Goal: Information Seeking & Learning: Learn about a topic

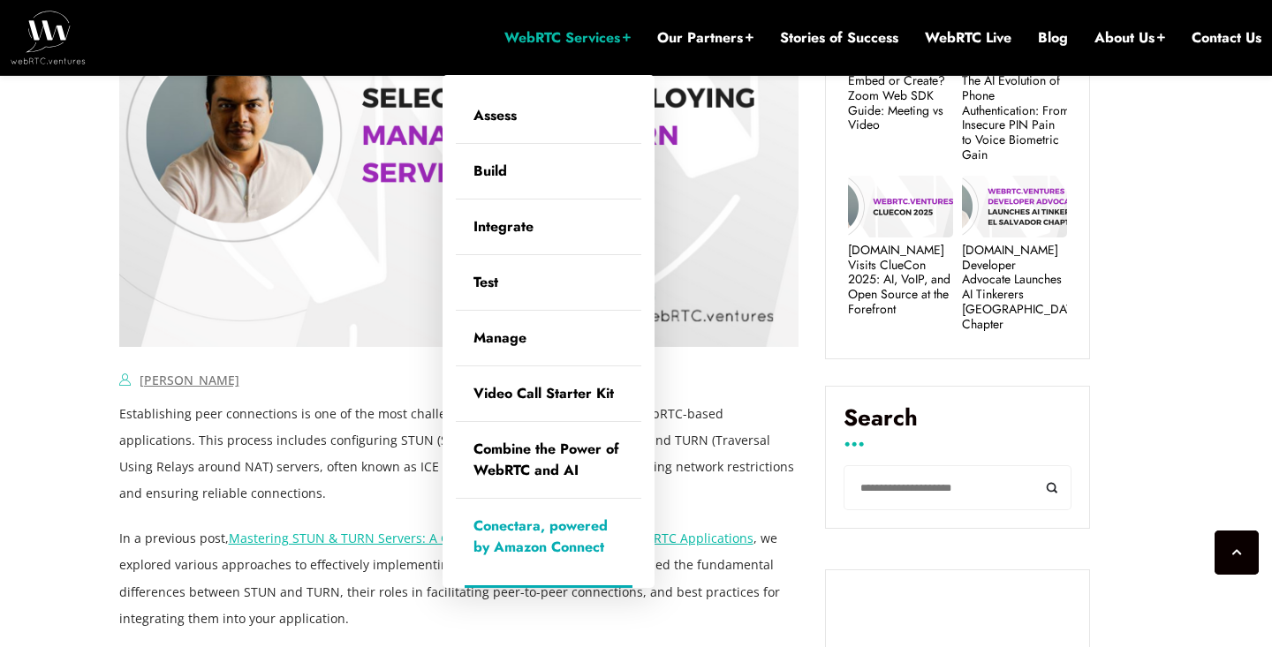
scroll to position [878, 0]
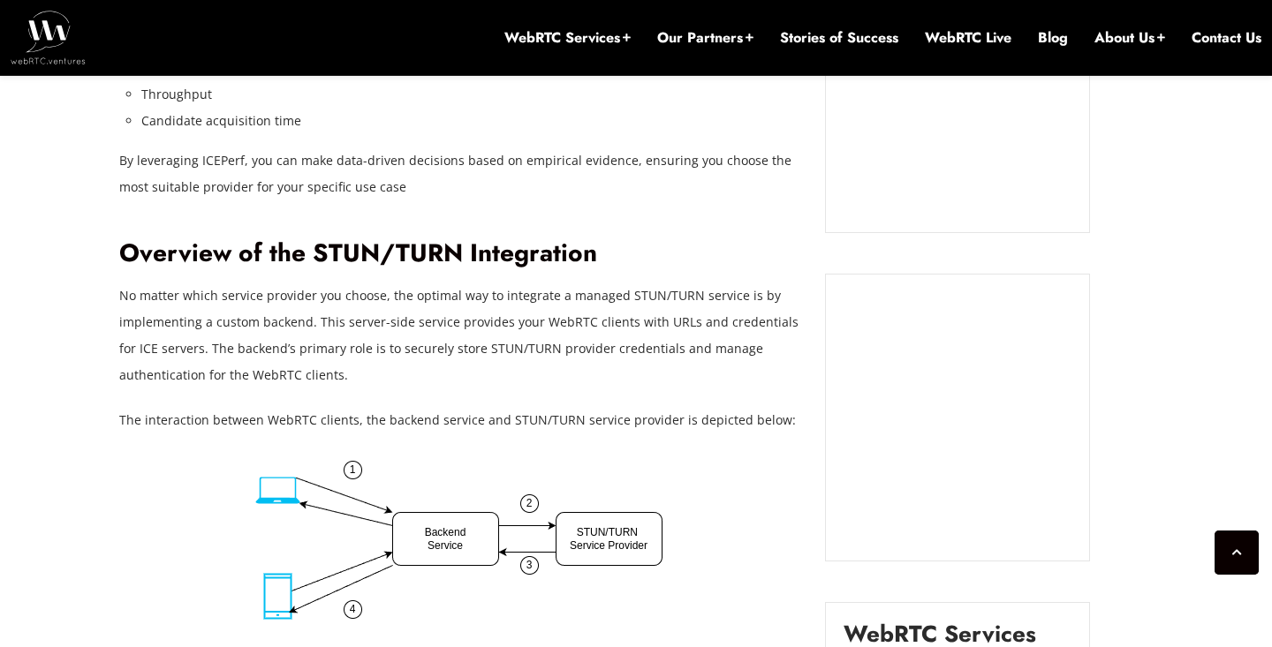
scroll to position [1798, 0]
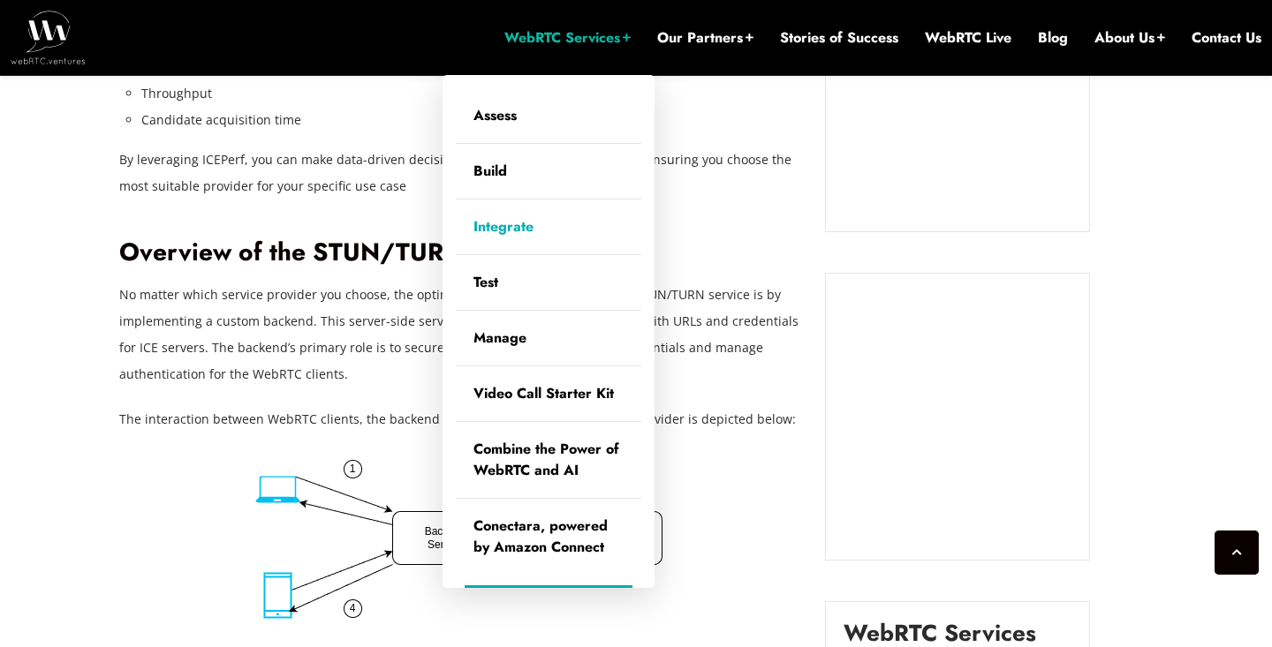
click at [501, 234] on link "Integrate" at bounding box center [548, 227] width 185 height 55
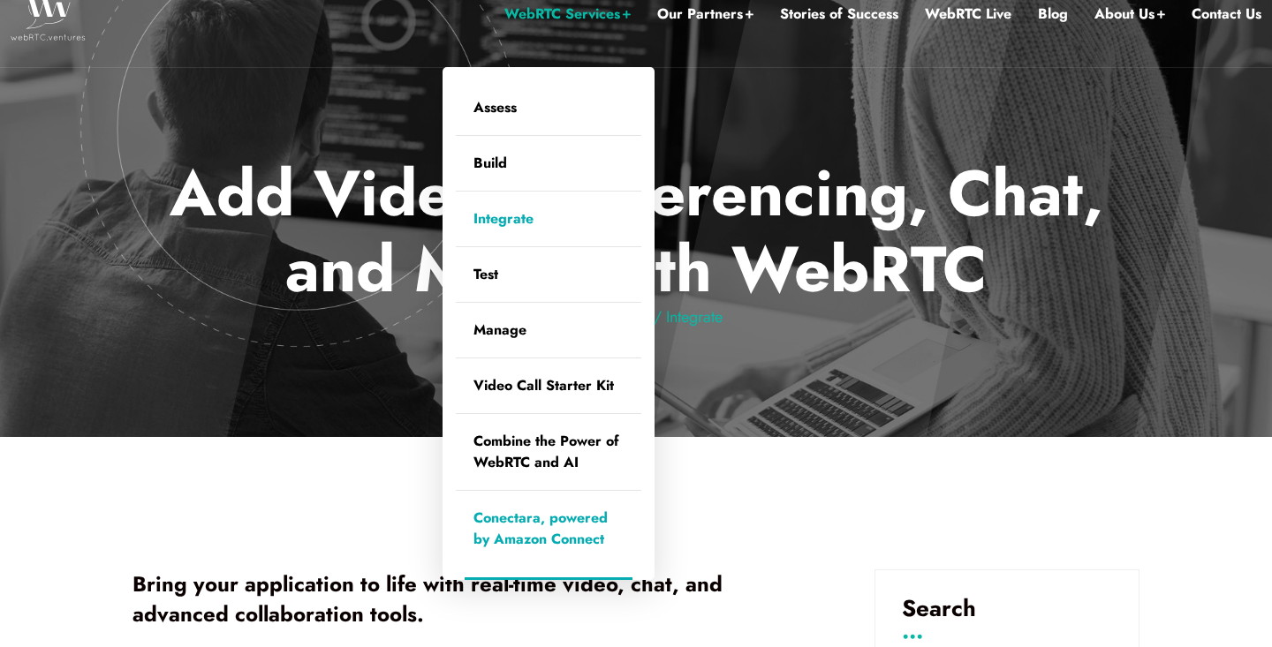
scroll to position [40, 0]
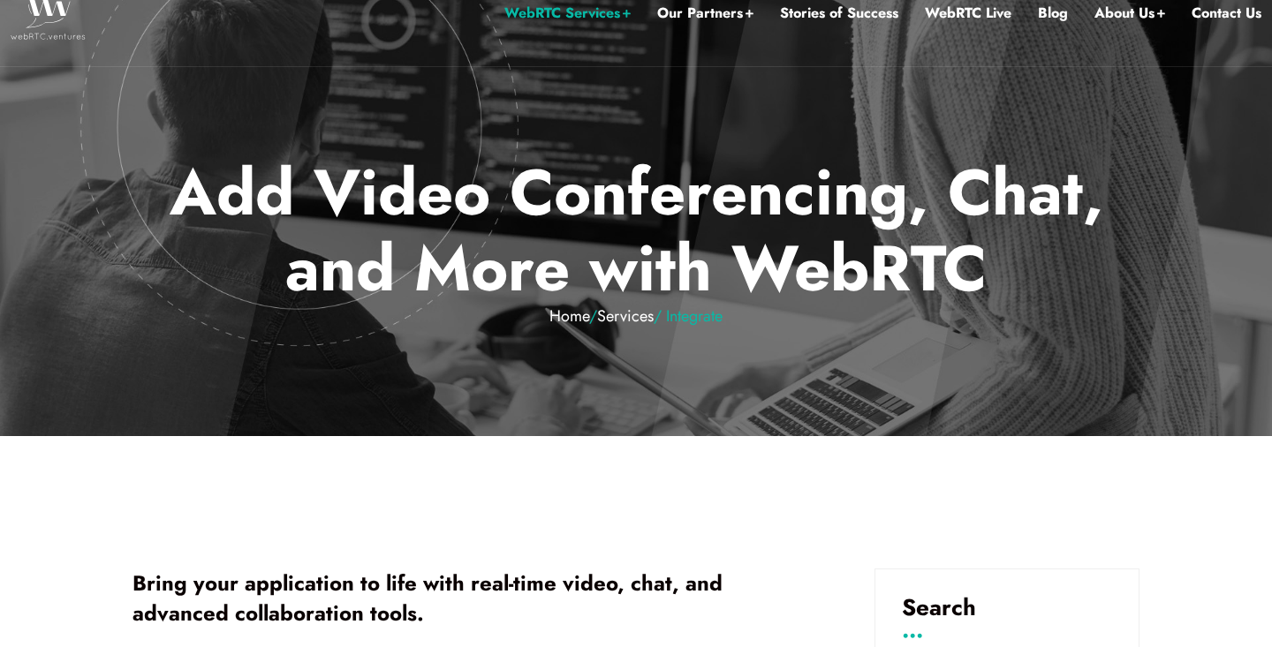
click at [360, 420] on div at bounding box center [636, 198] width 1272 height 476
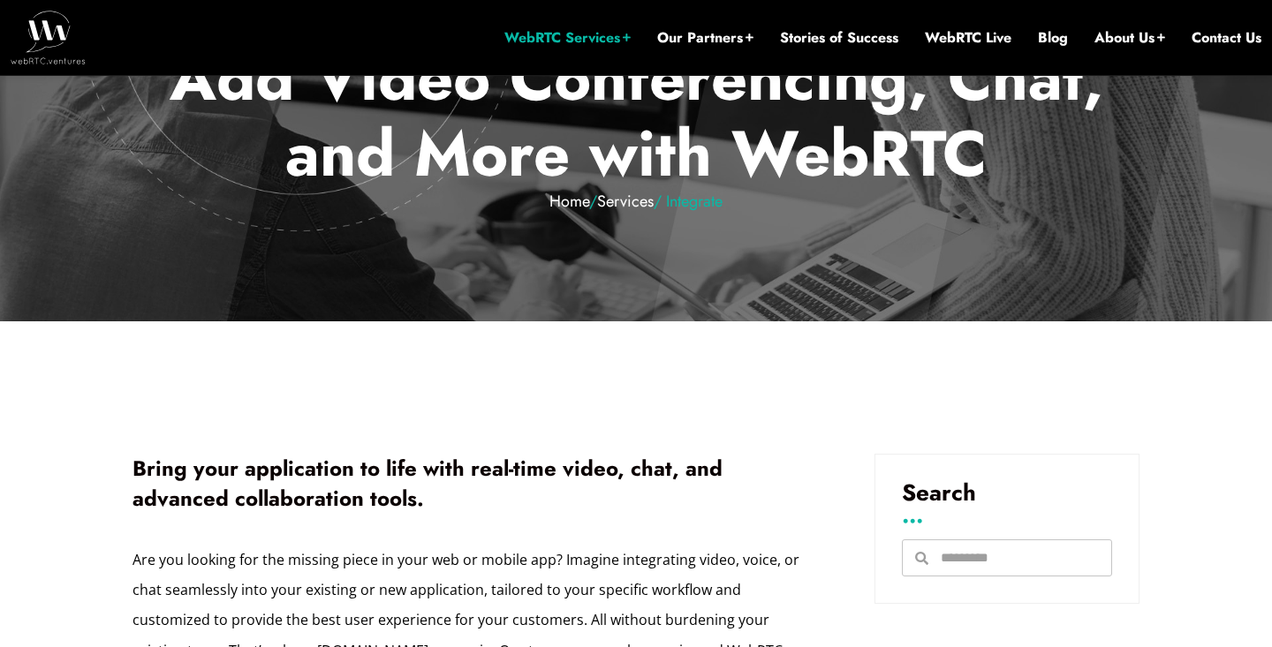
scroll to position [265, 0]
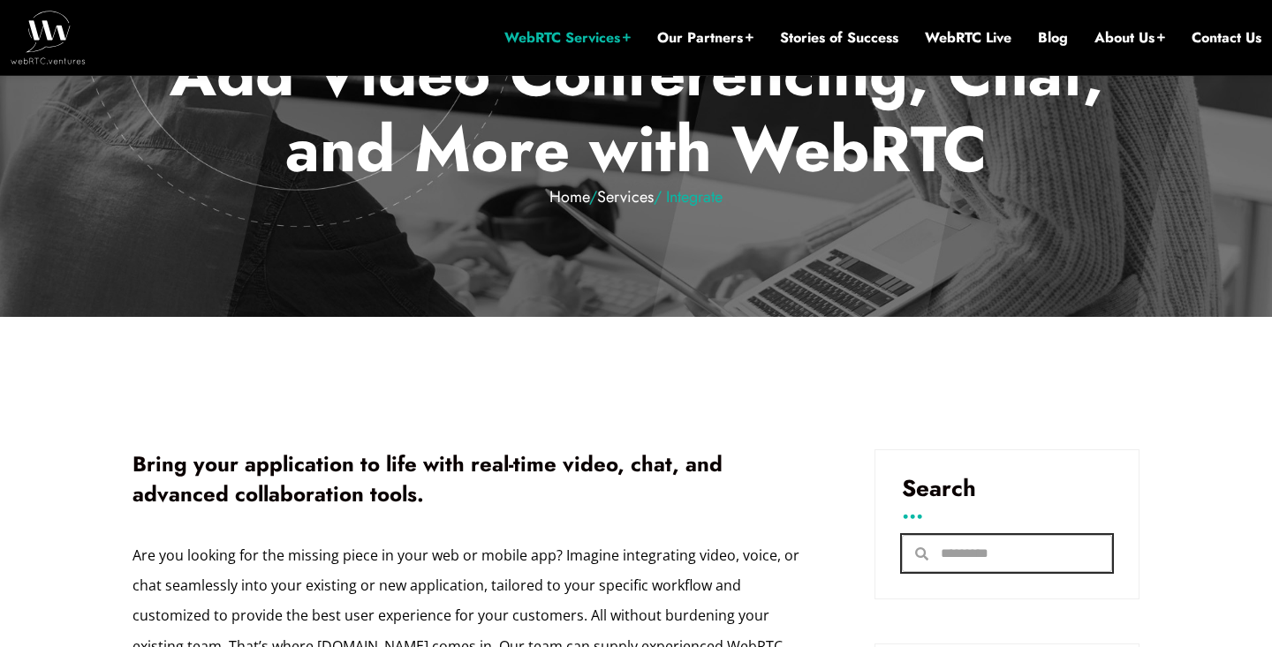
click at [962, 561] on input "Search" at bounding box center [1019, 553] width 183 height 35
type input "****"
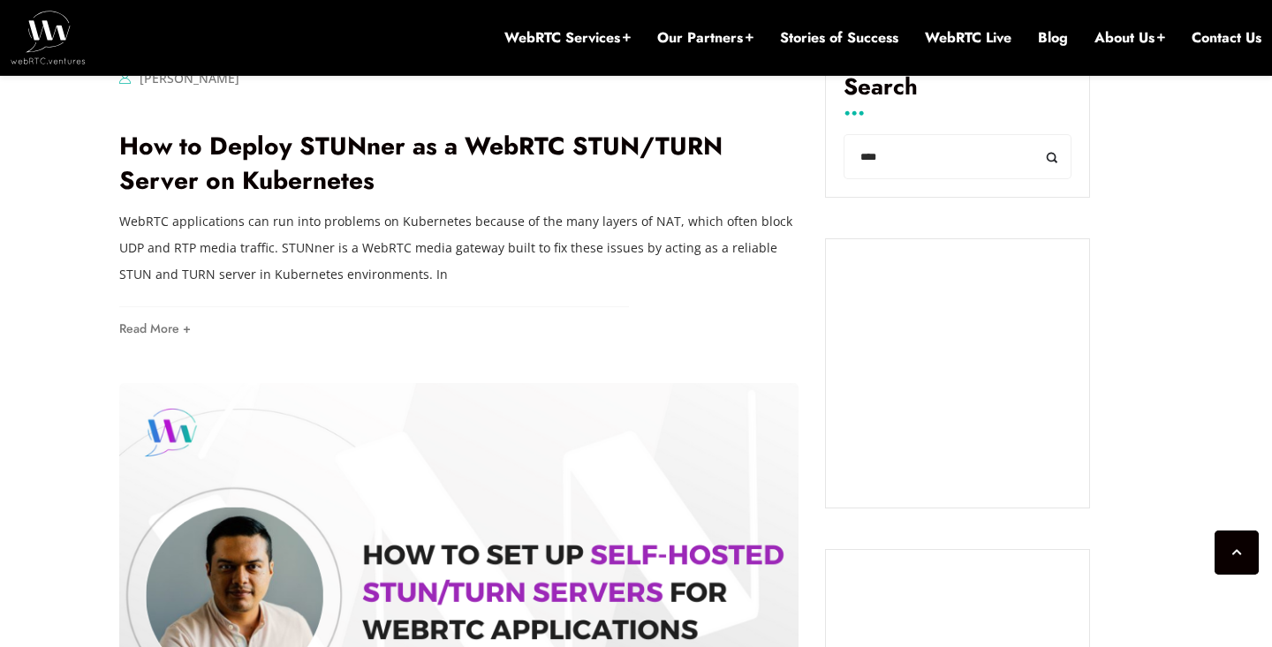
scroll to position [1125, 0]
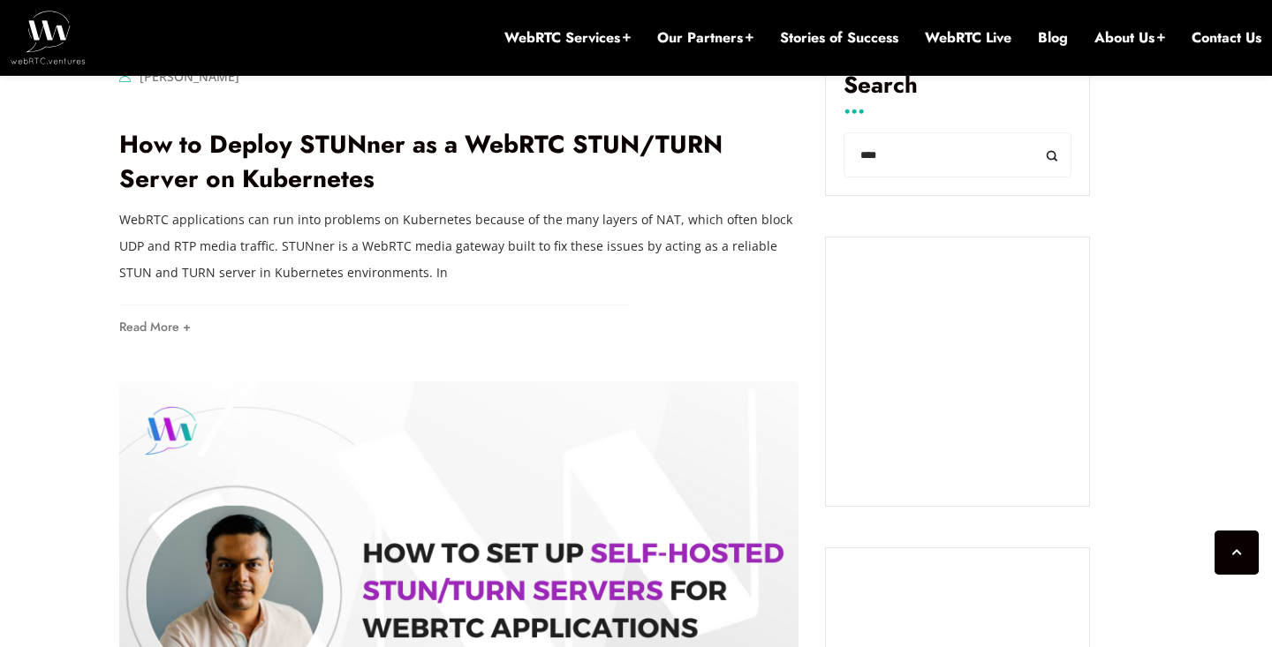
click at [244, 271] on p "WebRTC applications can run into problems on Kubernetes because of the many lay…" at bounding box center [459, 246] width 680 height 79
click at [680, 307] on div "Brian Collins Comments Off on How to Deploy STUNner as a WebRTC STUN/TURN Serve…" at bounding box center [459, 203] width 680 height 279
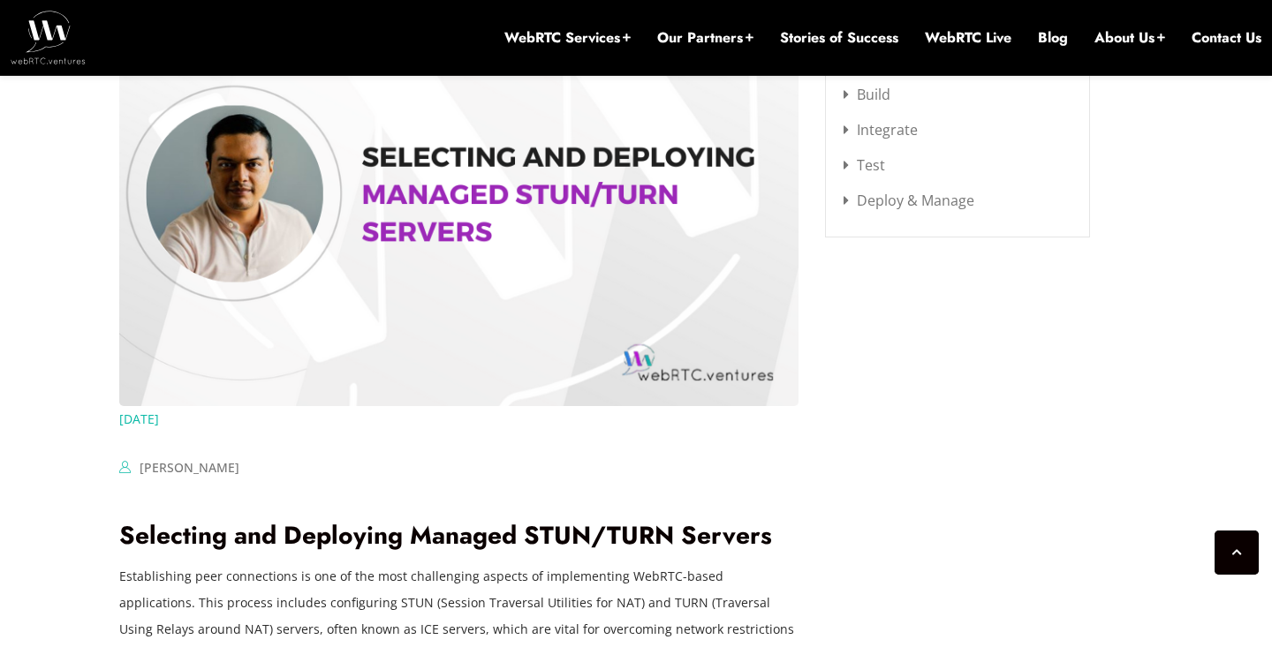
scroll to position [2340, 0]
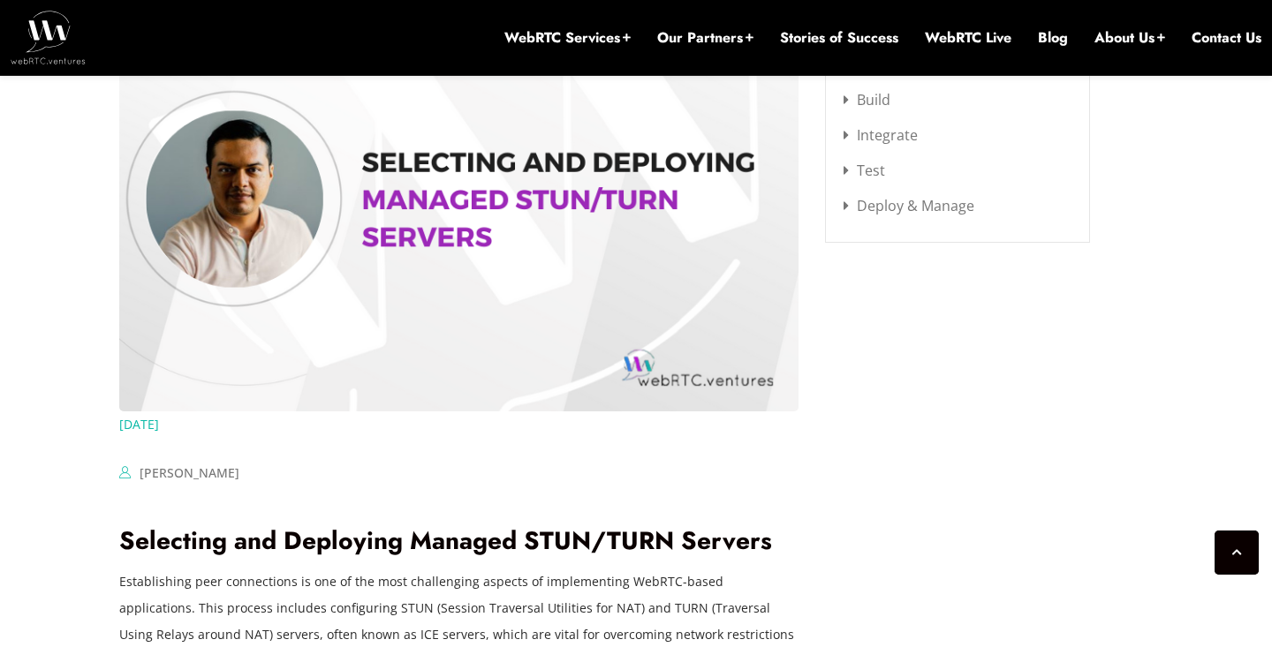
click at [518, 194] on img at bounding box center [459, 199] width 680 height 425
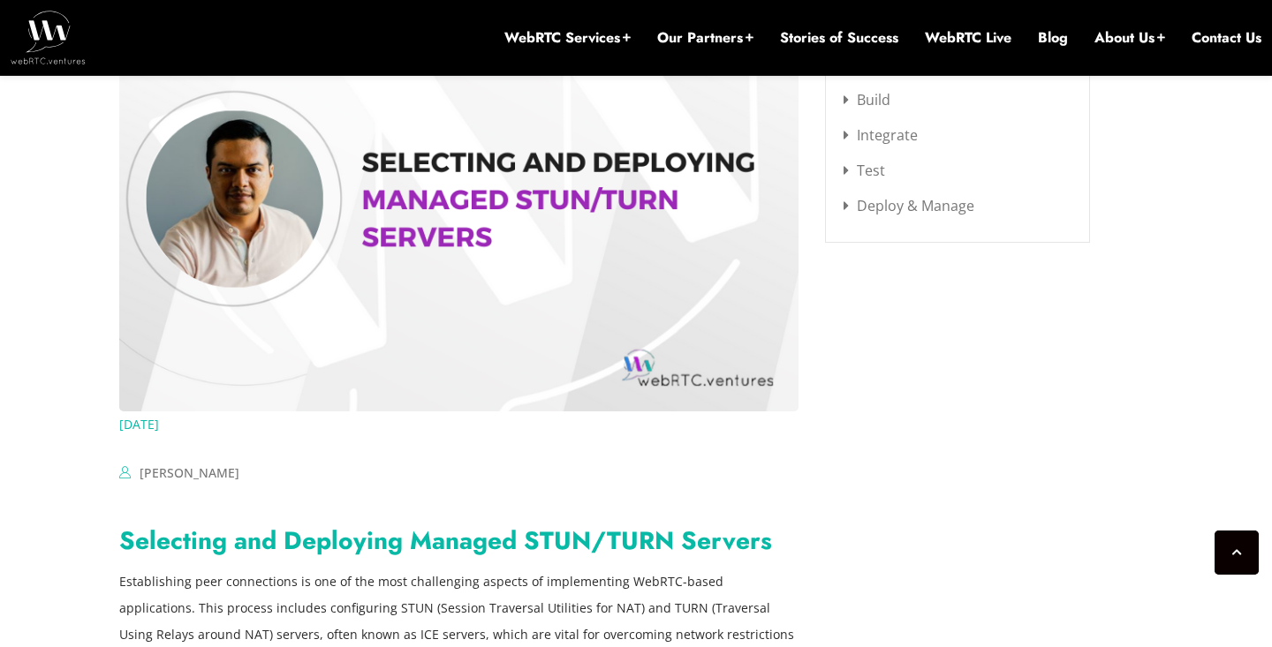
click at [317, 539] on link "Selecting and Deploying Managed STUN/TURN Servers" at bounding box center [445, 541] width 653 height 36
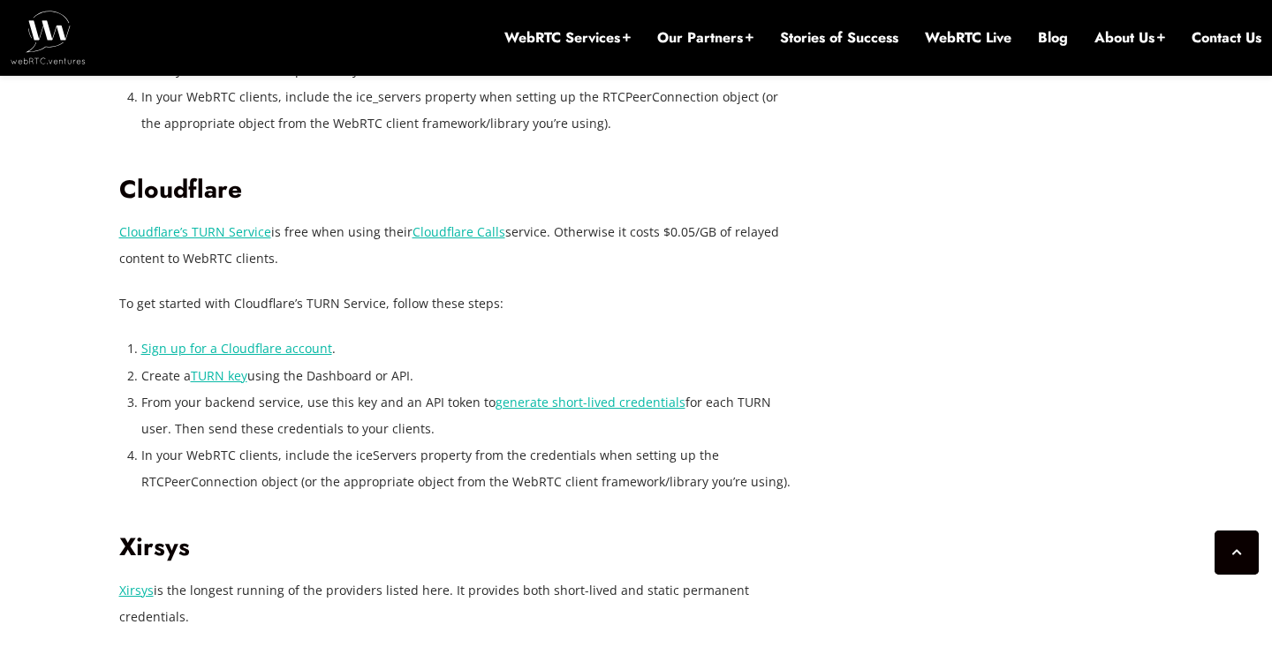
scroll to position [3859, 0]
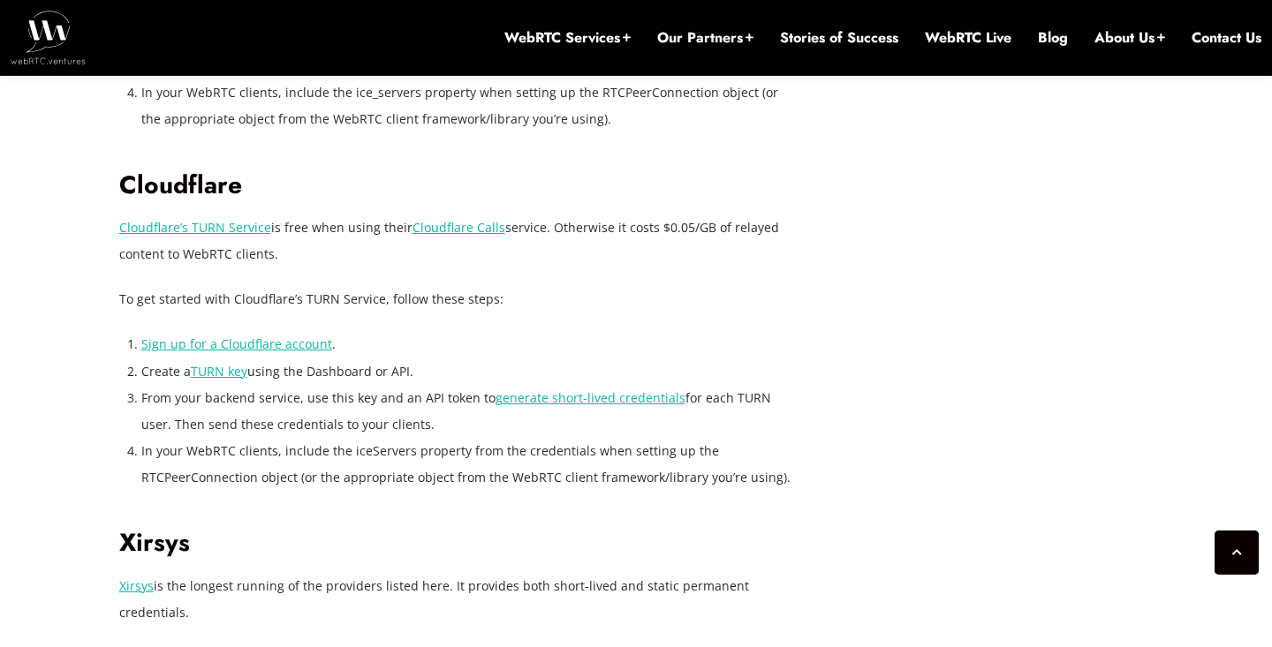
click at [123, 578] on link "Xirsys" at bounding box center [136, 586] width 34 height 17
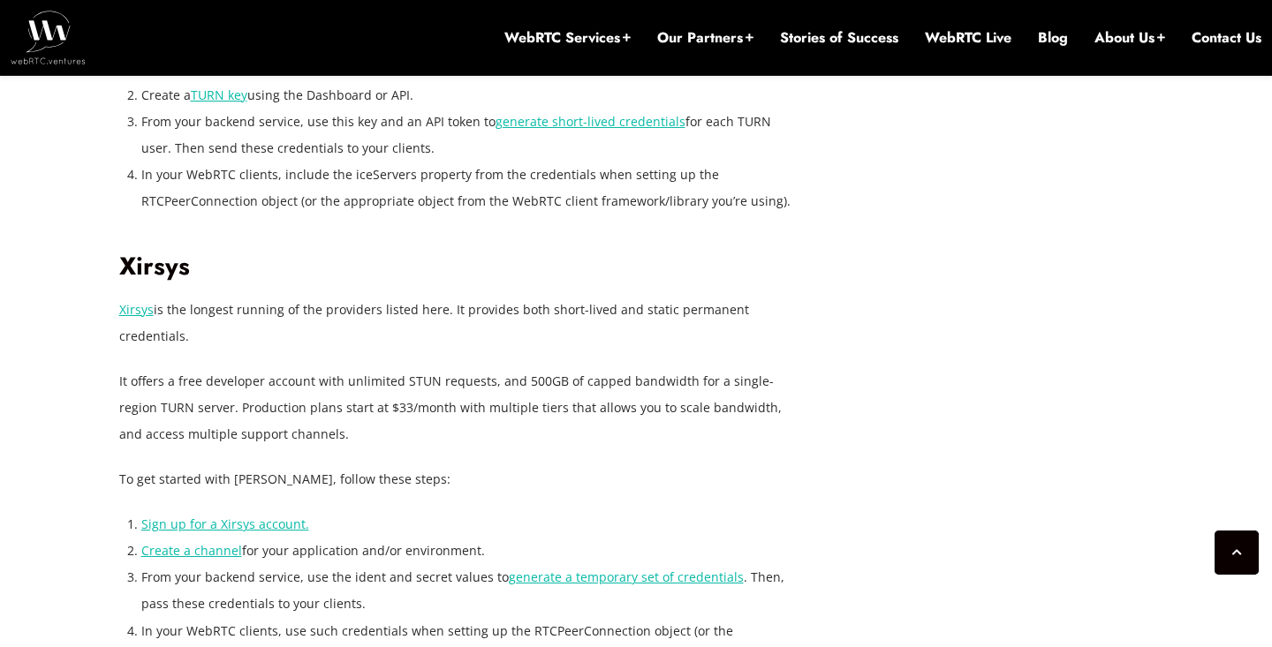
scroll to position [4139, 0]
